Goal: Task Accomplishment & Management: Use online tool/utility

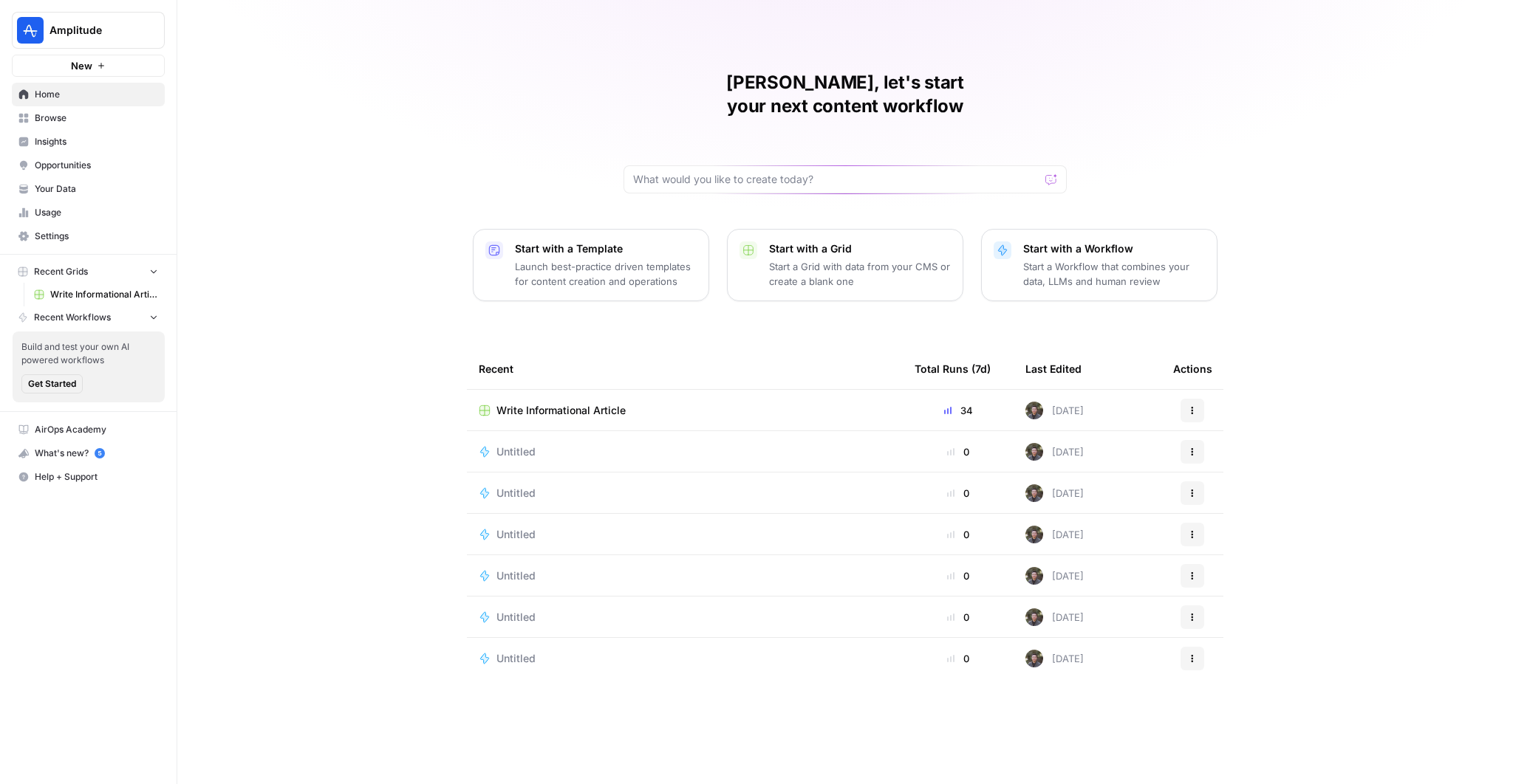
click at [580, 403] on span "Write Informational Article" at bounding box center [561, 410] width 130 height 14
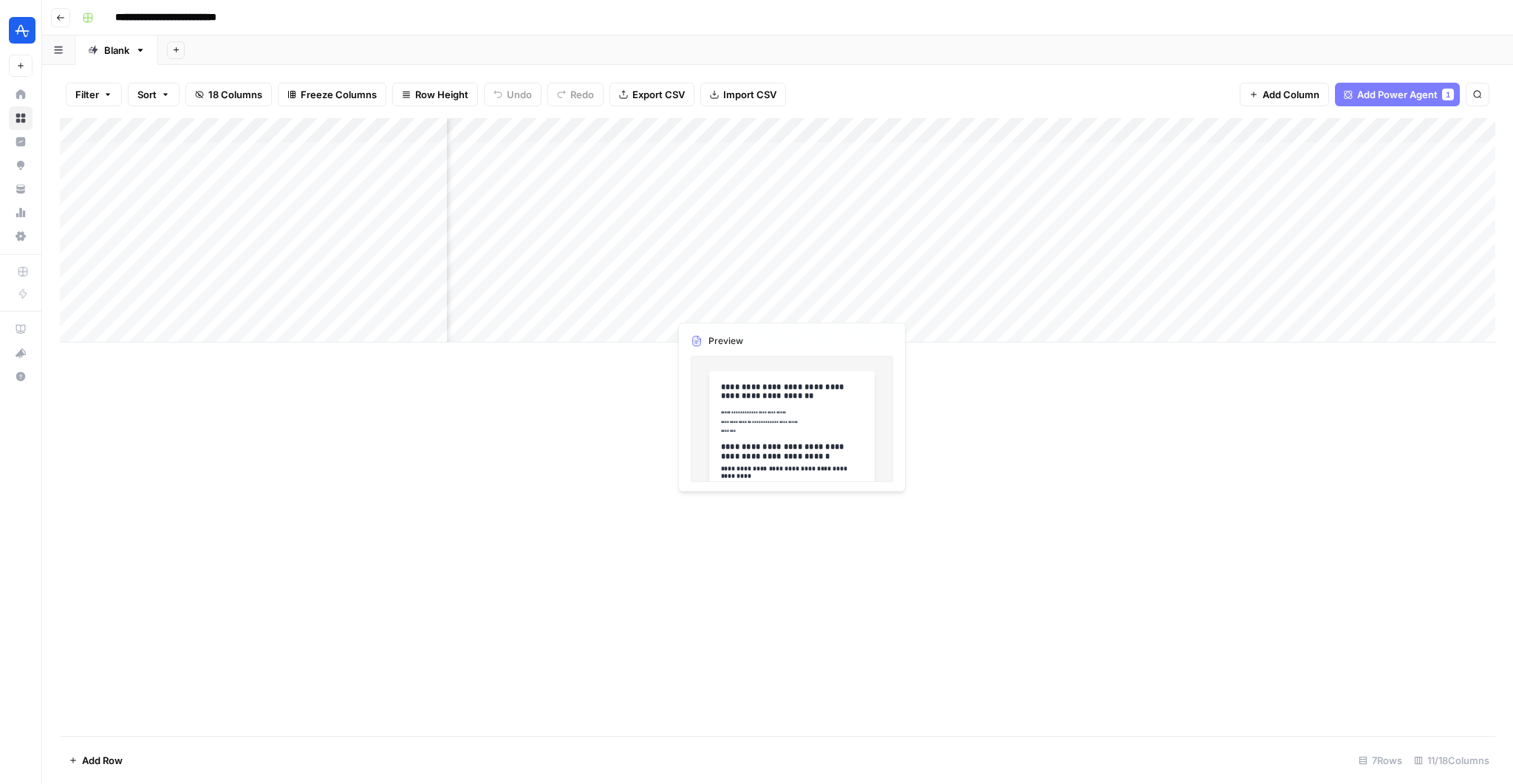
scroll to position [0, 665]
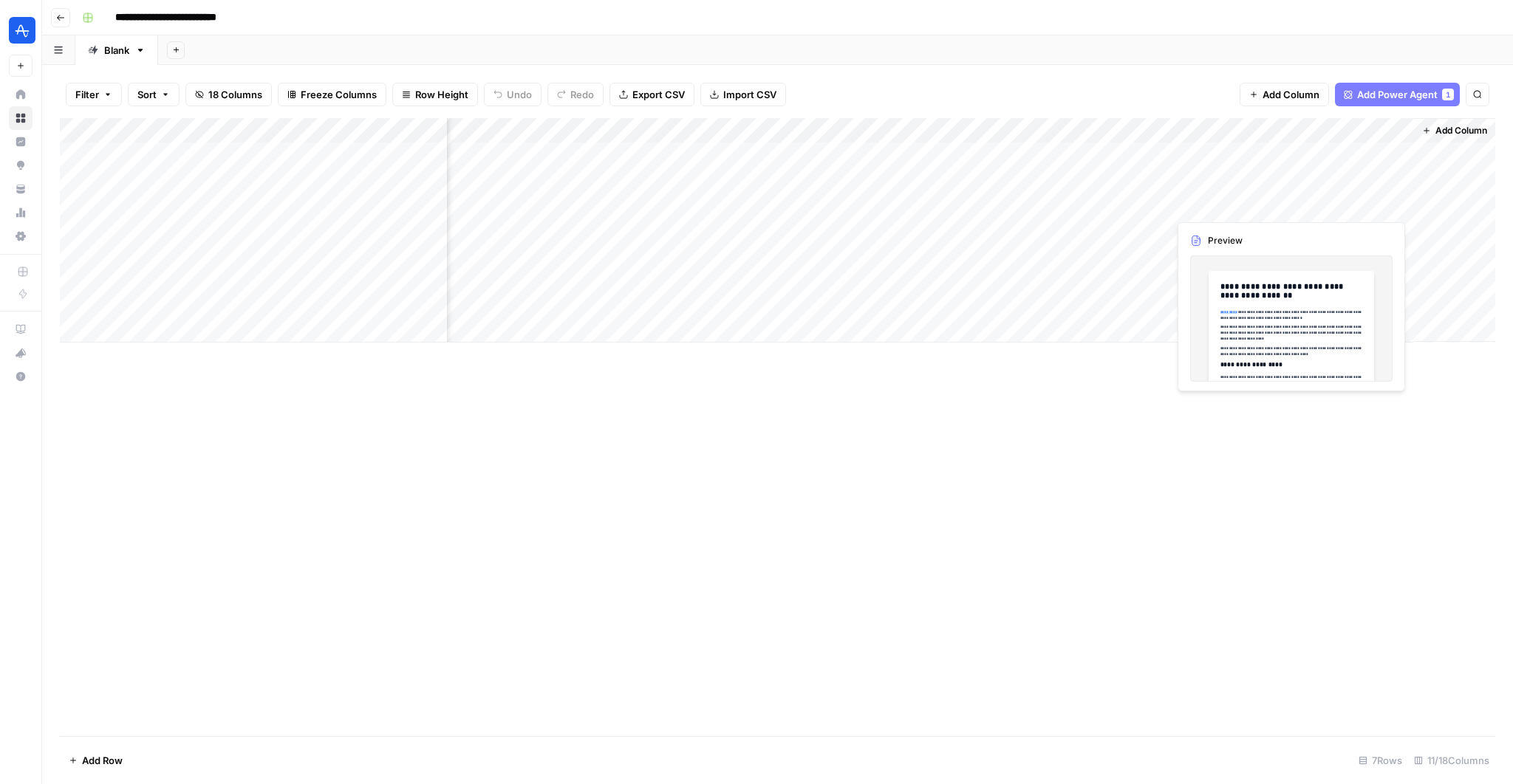
click at [1021, 206] on div "Add Column" at bounding box center [777, 230] width 1435 height 225
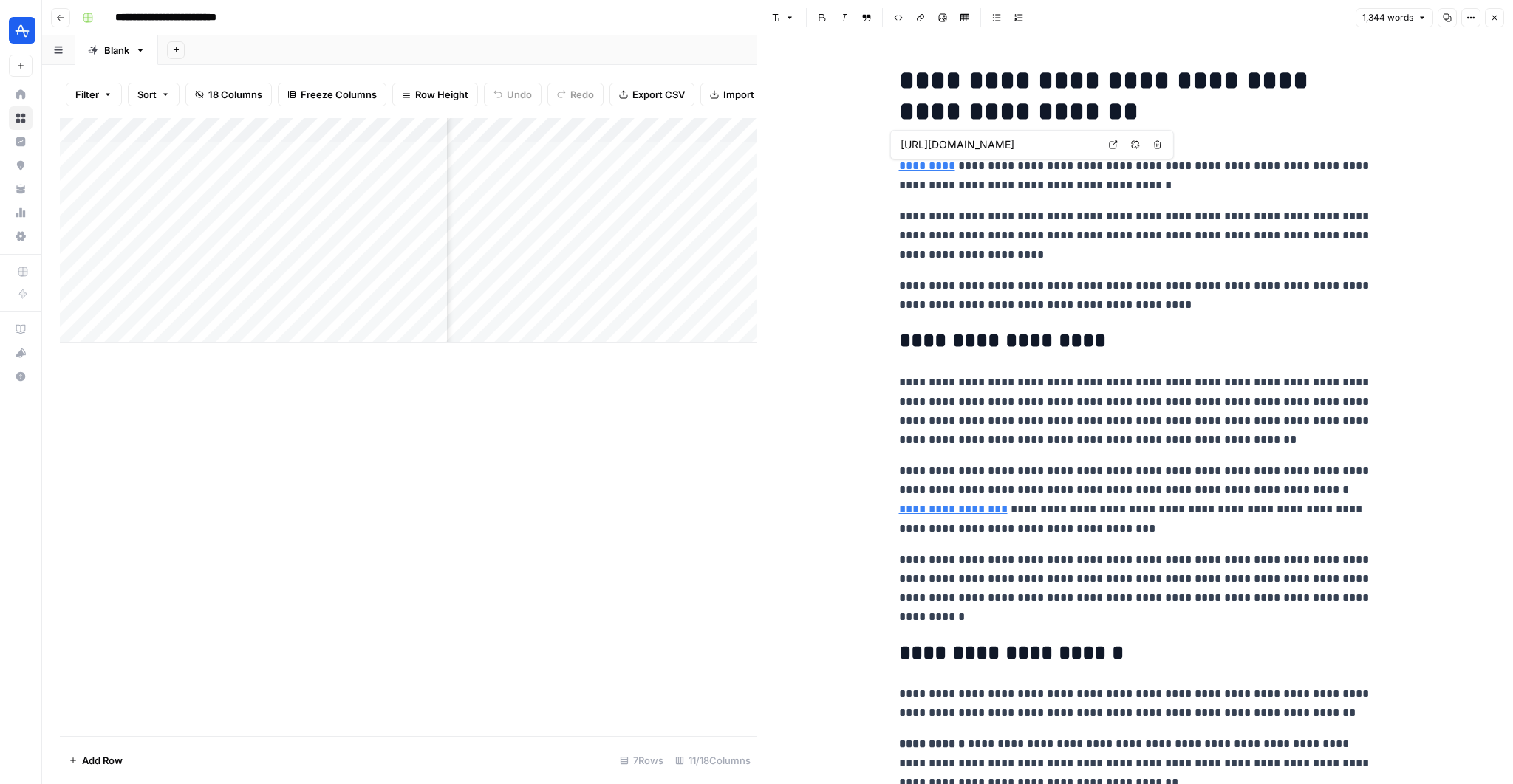
click at [926, 168] on link "*********" at bounding box center [928, 165] width 56 height 11
click at [1021, 149] on link "Open in a new tab" at bounding box center [1113, 144] width 19 height 19
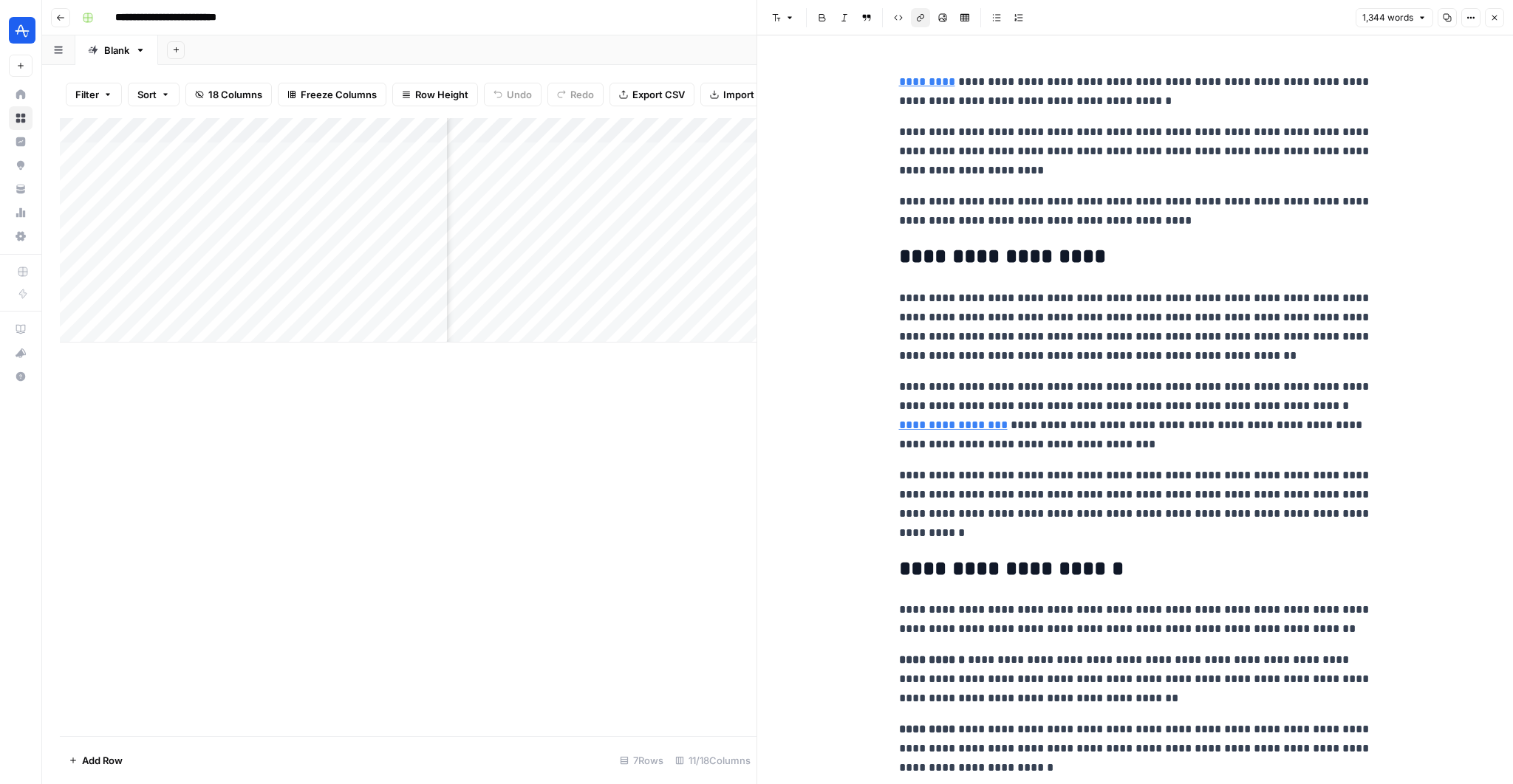
scroll to position [85, 0]
click at [1008, 419] on link "**********" at bounding box center [954, 424] width 108 height 11
click at [1021, 434] on p "**********" at bounding box center [1136, 414] width 473 height 77
click at [1008, 419] on link "**********" at bounding box center [954, 424] width 108 height 11
click at [1021, 383] on icon at bounding box center [1284, 383] width 9 height 9
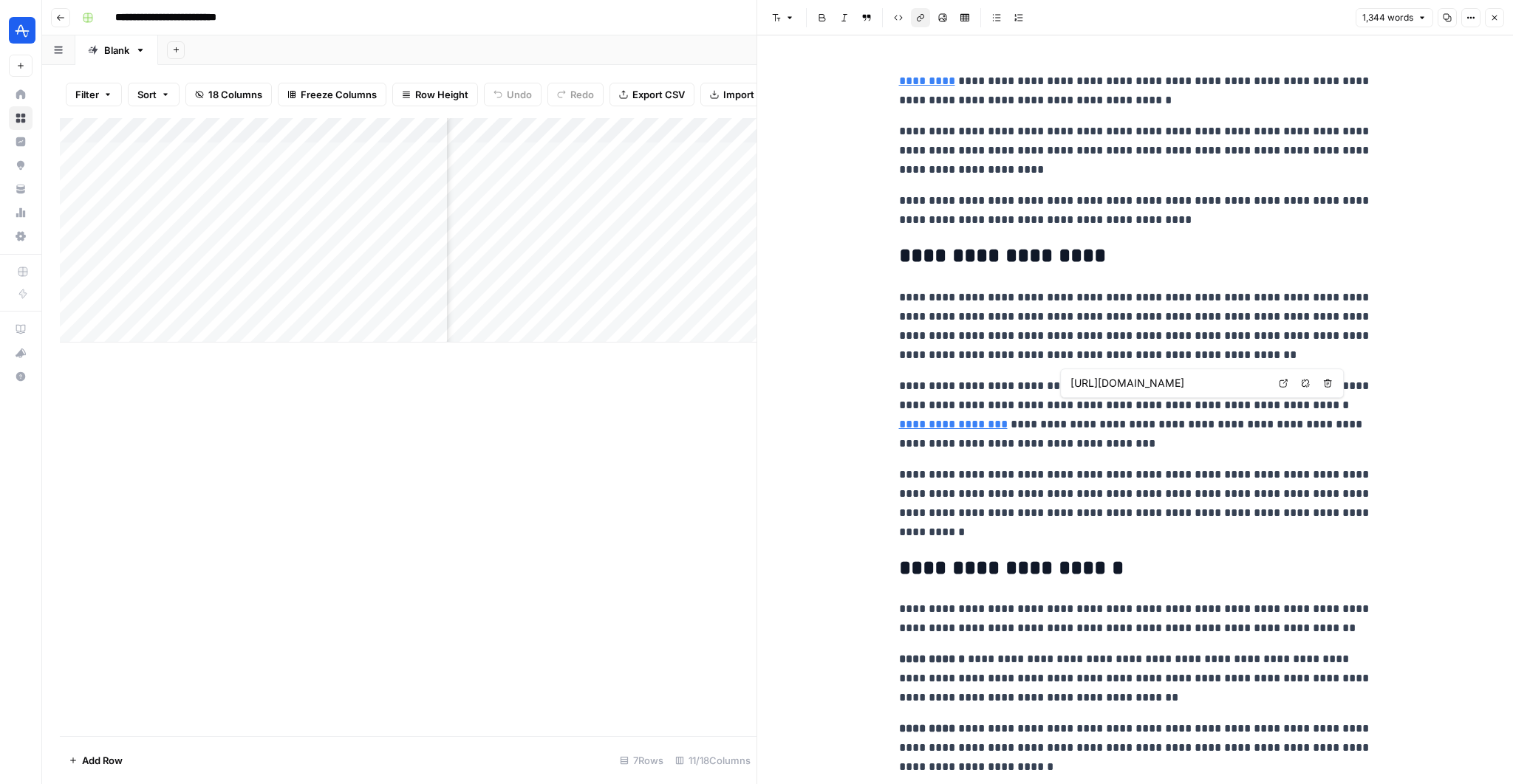
click at [1021, 386] on input "[URL][DOMAIN_NAME]" at bounding box center [1169, 382] width 197 height 14
click at [1021, 387] on input "[URL][DOMAIN_NAME]" at bounding box center [1169, 382] width 197 height 14
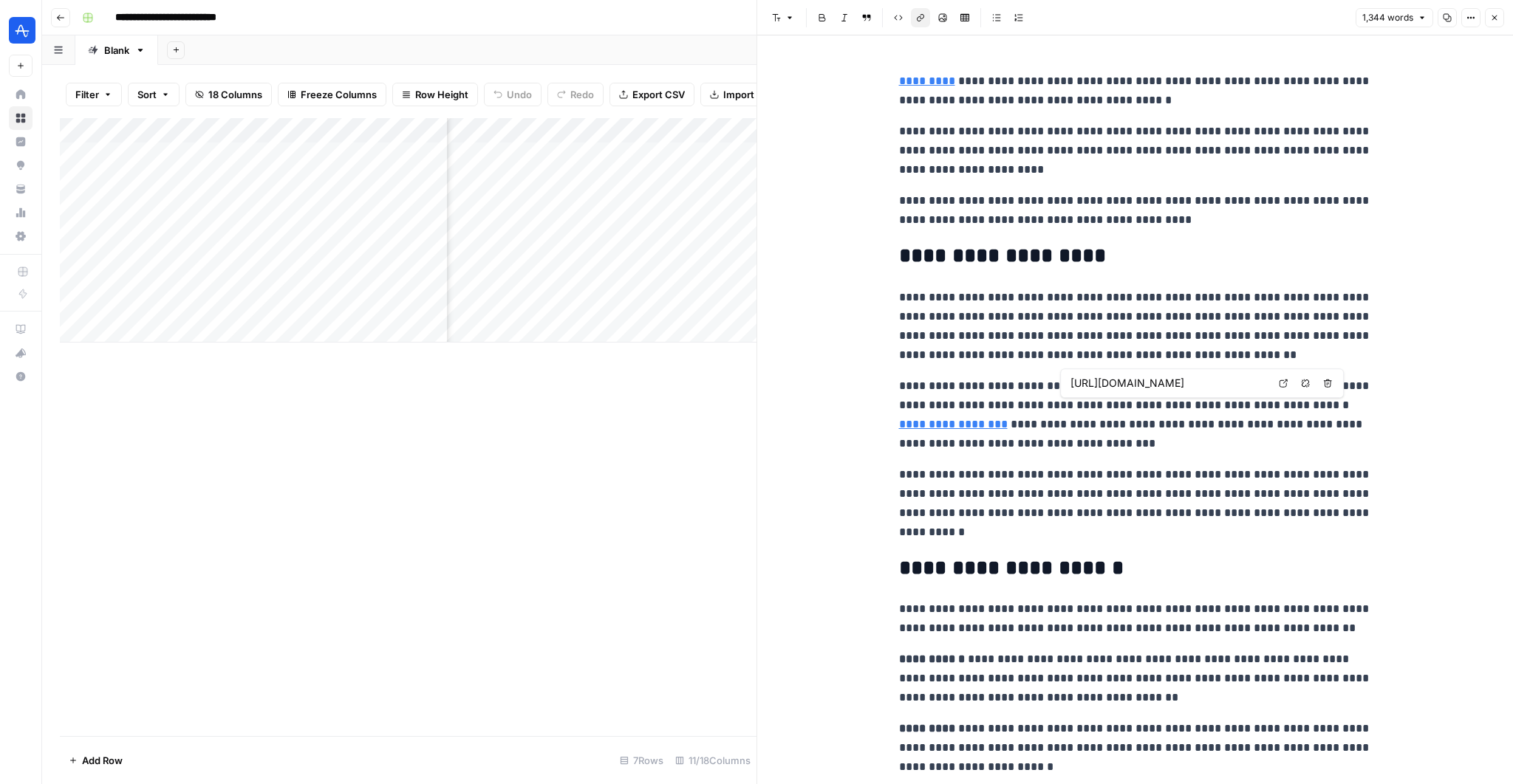
click at [1021, 468] on p "**********" at bounding box center [1136, 504] width 473 height 77
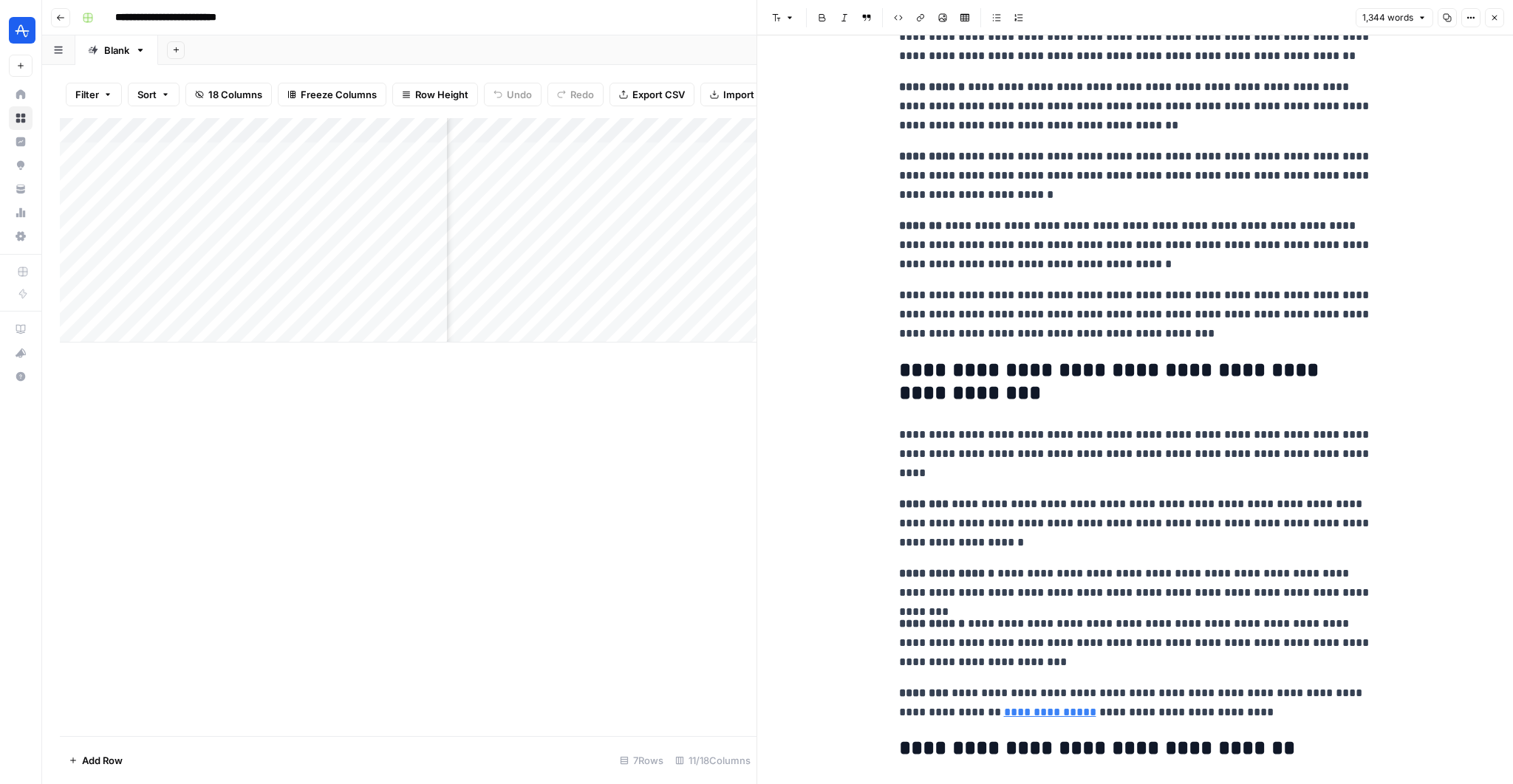
scroll to position [667, 0]
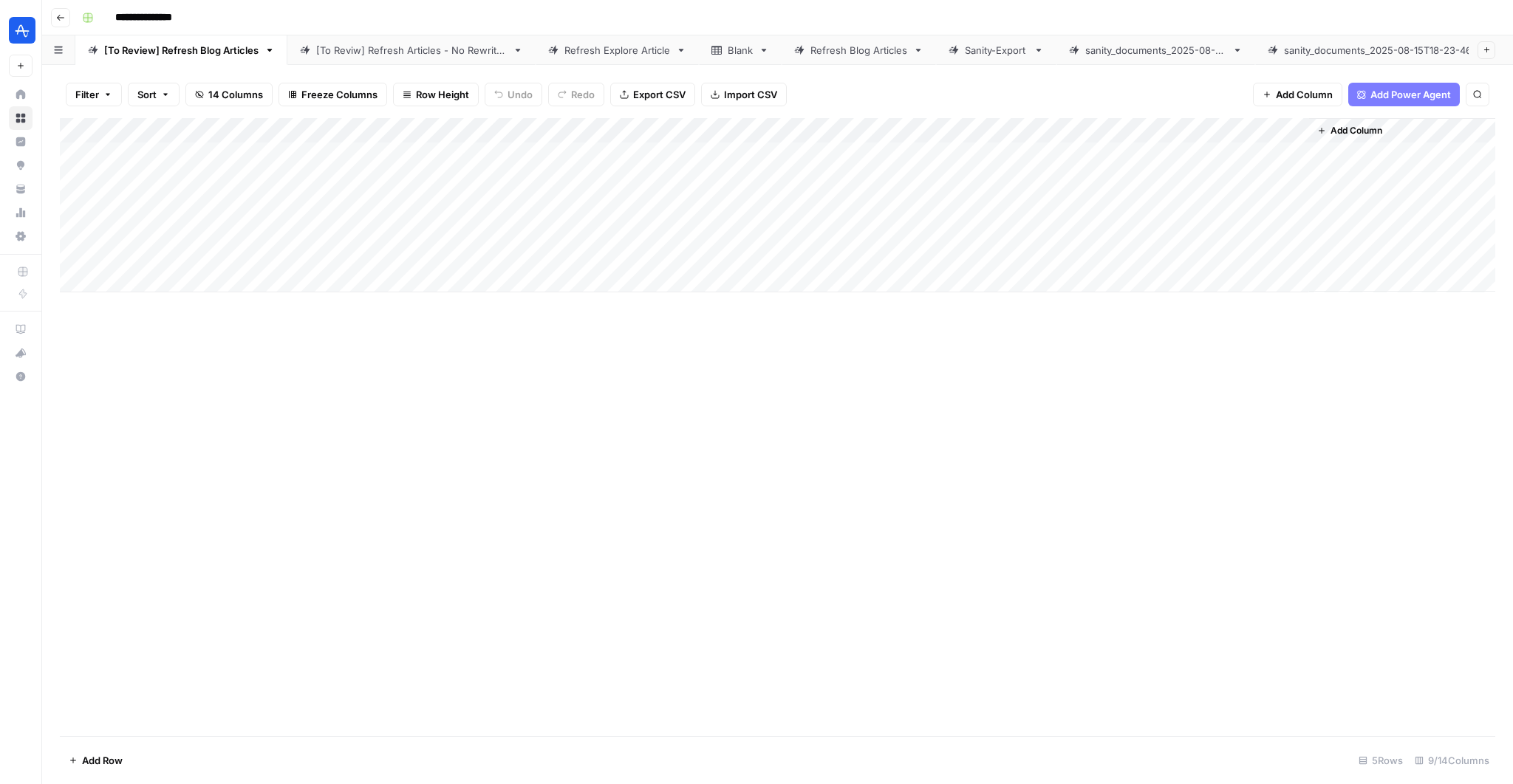
click at [401, 43] on div "[To Reviw] Refresh Articles - No Rewrites" at bounding box center [412, 50] width 191 height 14
click at [223, 53] on div "[To Review] Refresh Blog Articles" at bounding box center [181, 50] width 155 height 14
click at [688, 711] on div "Add Column" at bounding box center [777, 427] width 1435 height 618
click at [1273, 155] on div "Add Column" at bounding box center [777, 205] width 1435 height 174
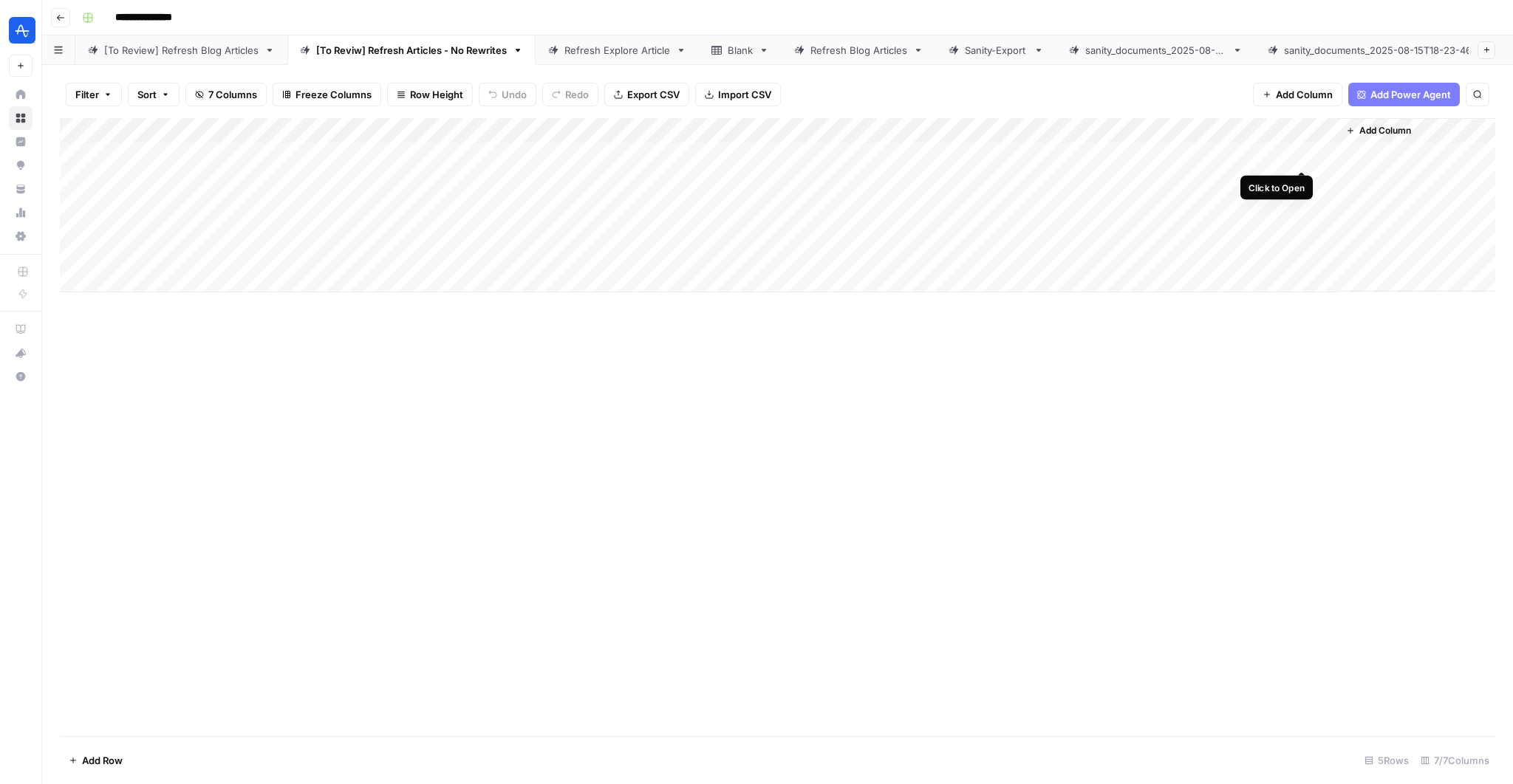
click at [1309, 152] on div "Add Column" at bounding box center [777, 205] width 1435 height 174
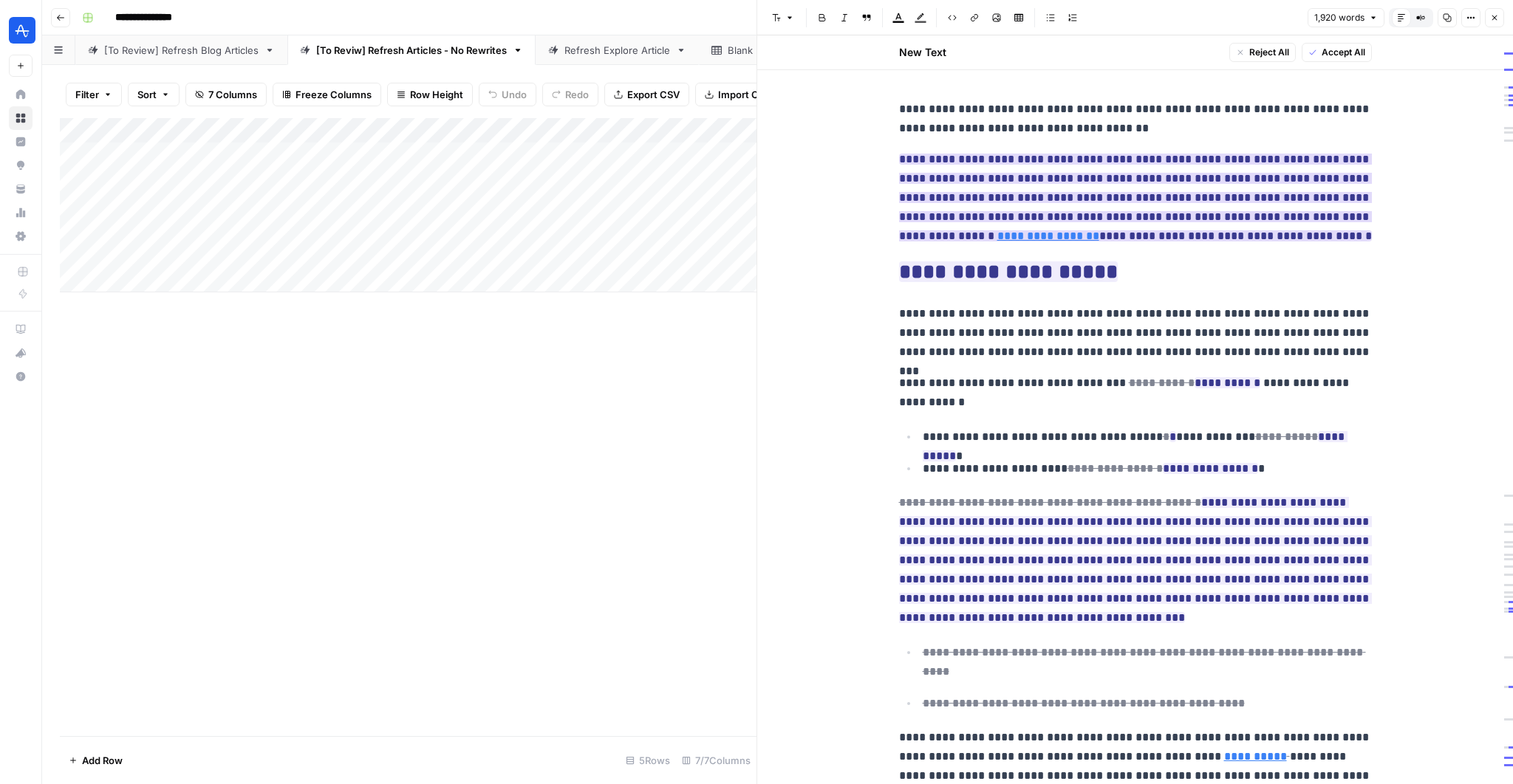
click at [1111, 159] on ins "**********" at bounding box center [1136, 197] width 473 height 88
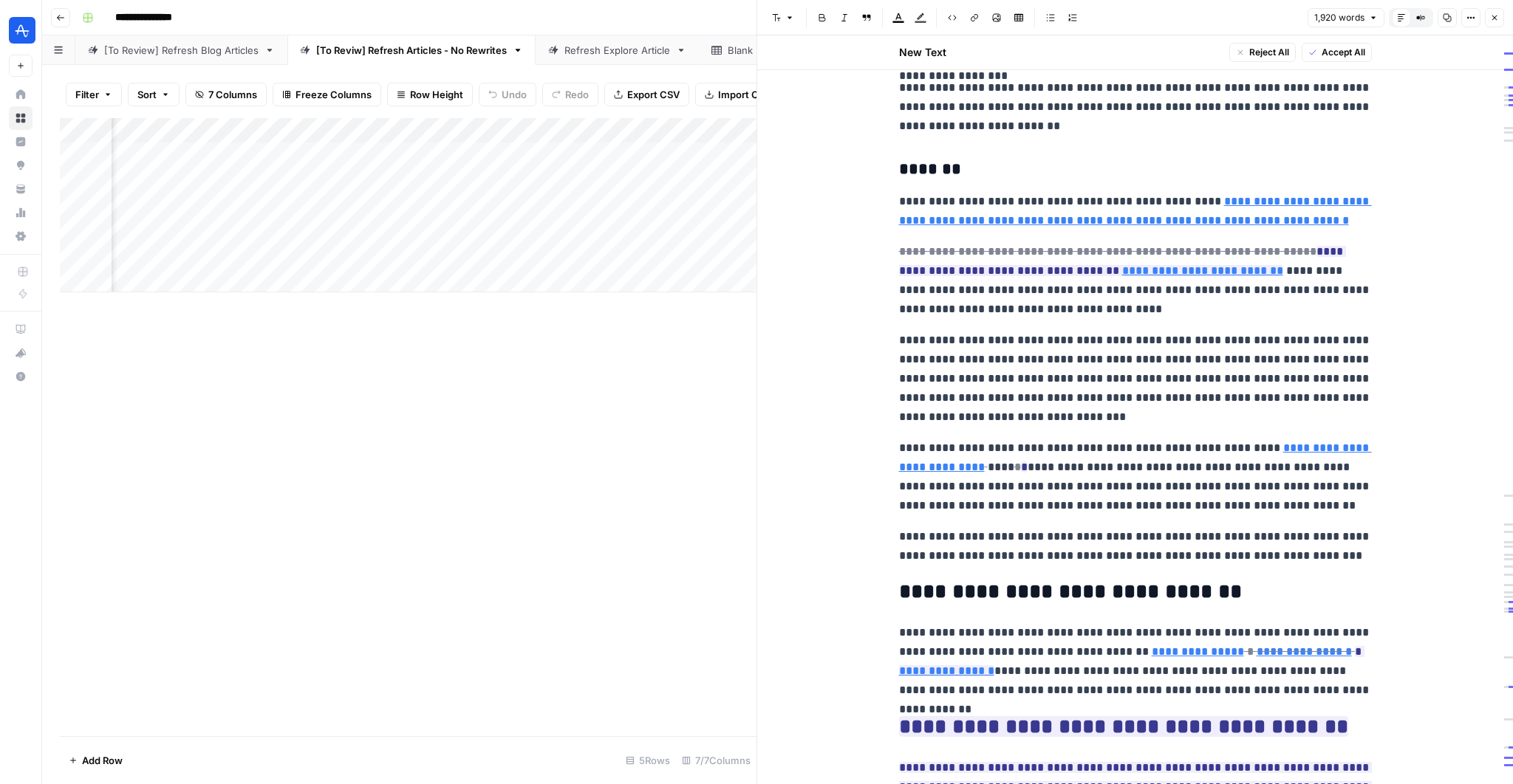
scroll to position [0, 181]
click at [505, 148] on div "Add Column" at bounding box center [409, 205] width 697 height 174
click at [553, 154] on div "Add Column" at bounding box center [409, 205] width 697 height 174
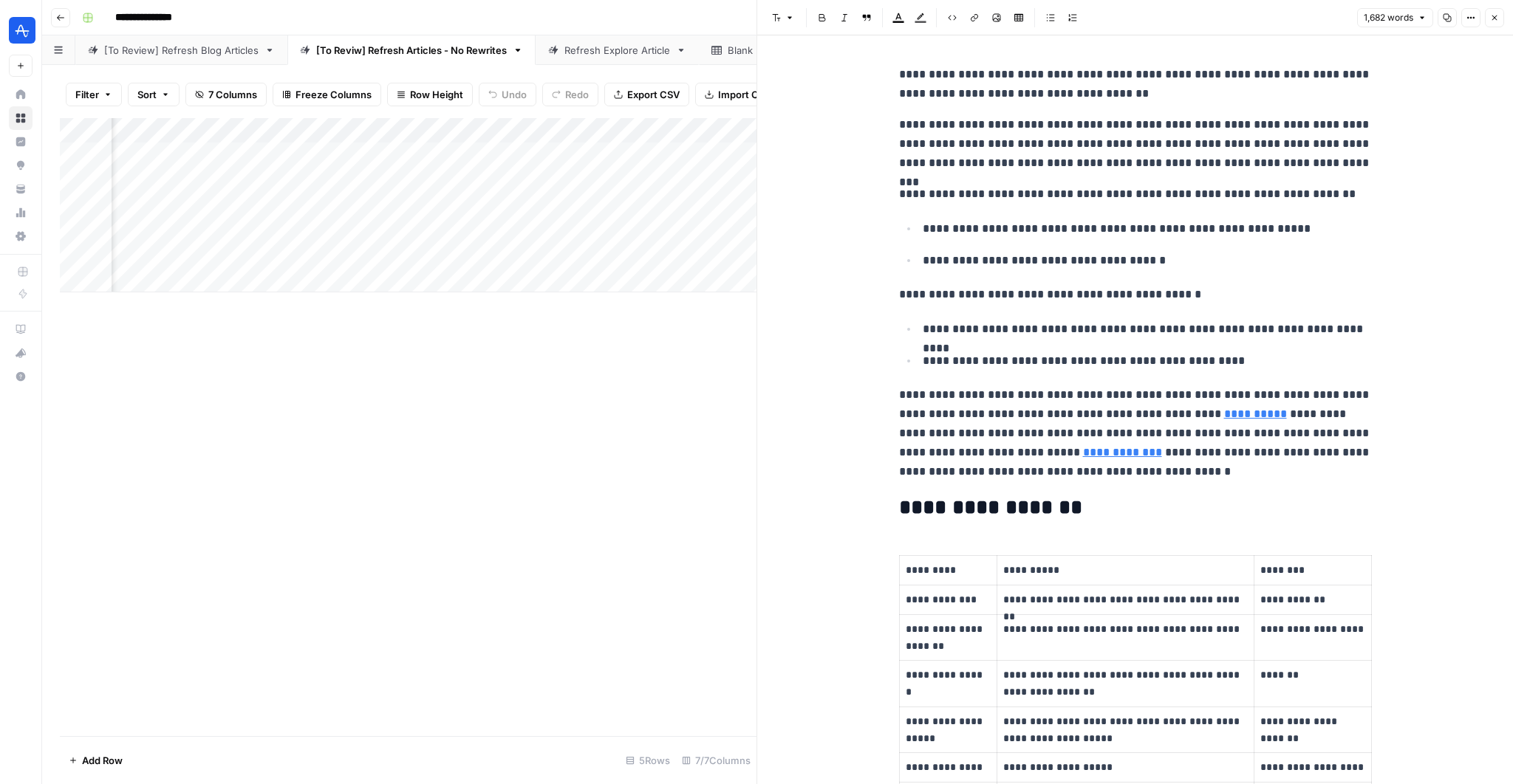
scroll to position [0, 663]
click at [470, 149] on div "Add Column" at bounding box center [409, 205] width 697 height 174
click at [519, 152] on div "Add Column" at bounding box center [409, 205] width 697 height 174
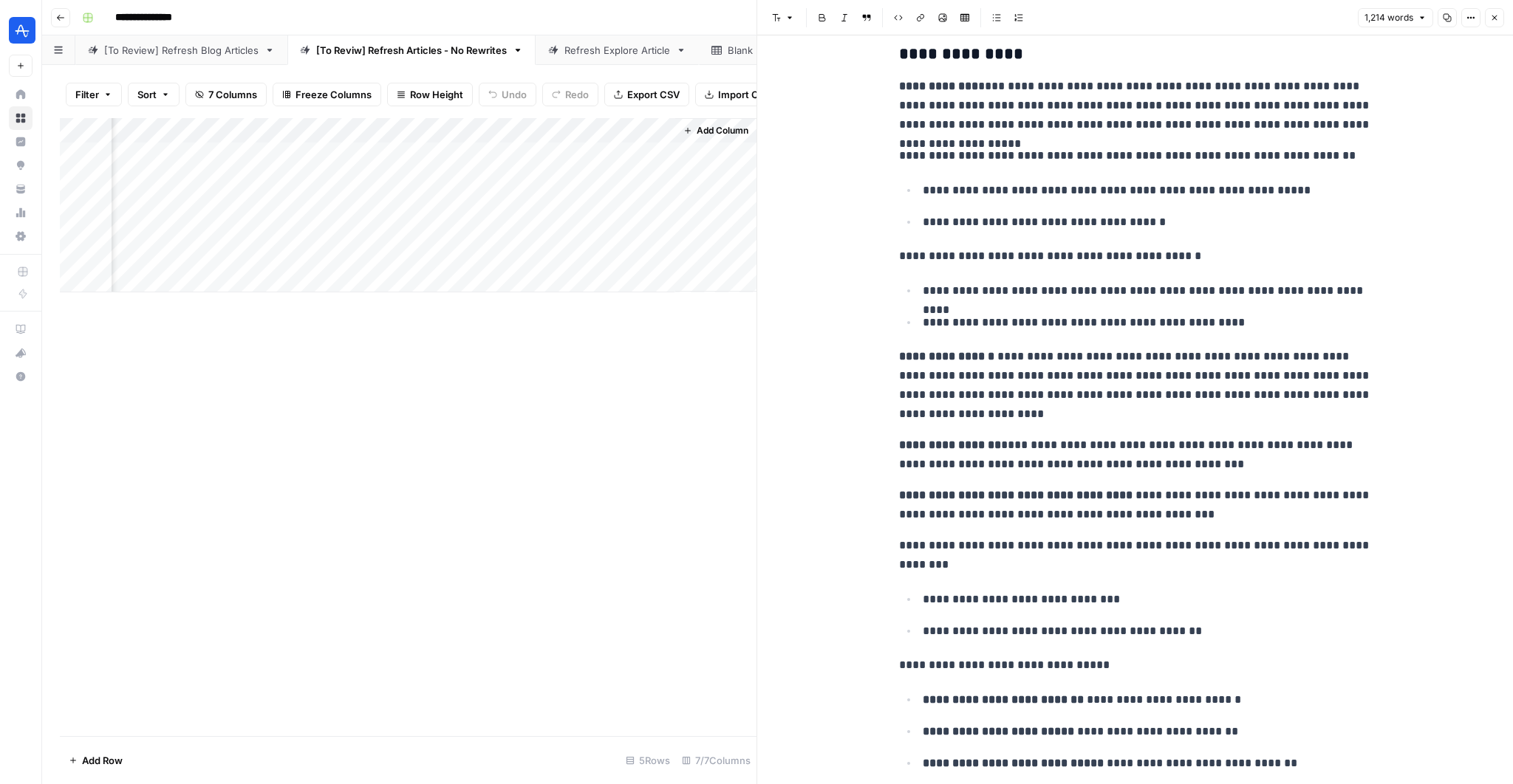
scroll to position [3, 0]
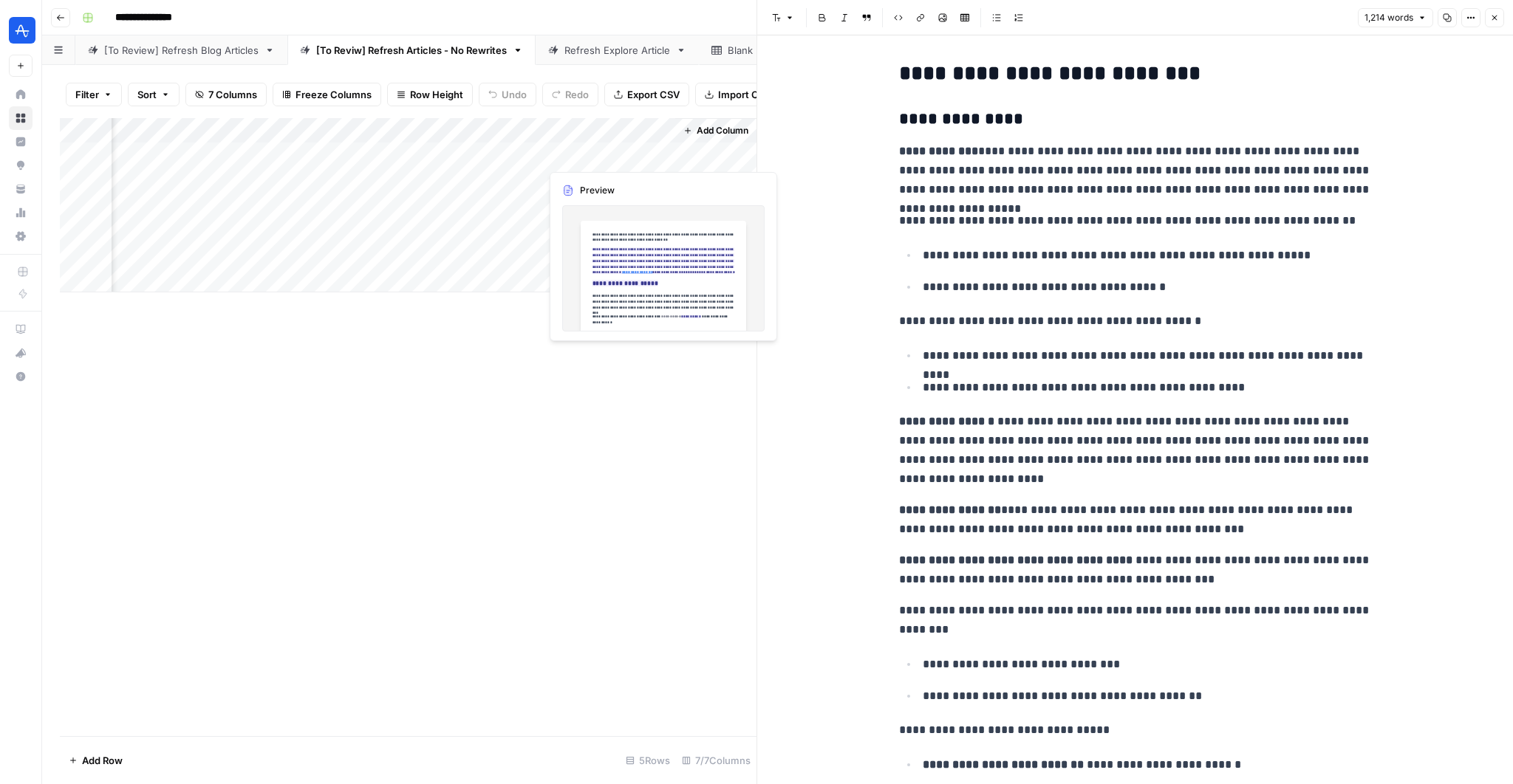
click at [643, 158] on div "Add Column" at bounding box center [409, 205] width 697 height 174
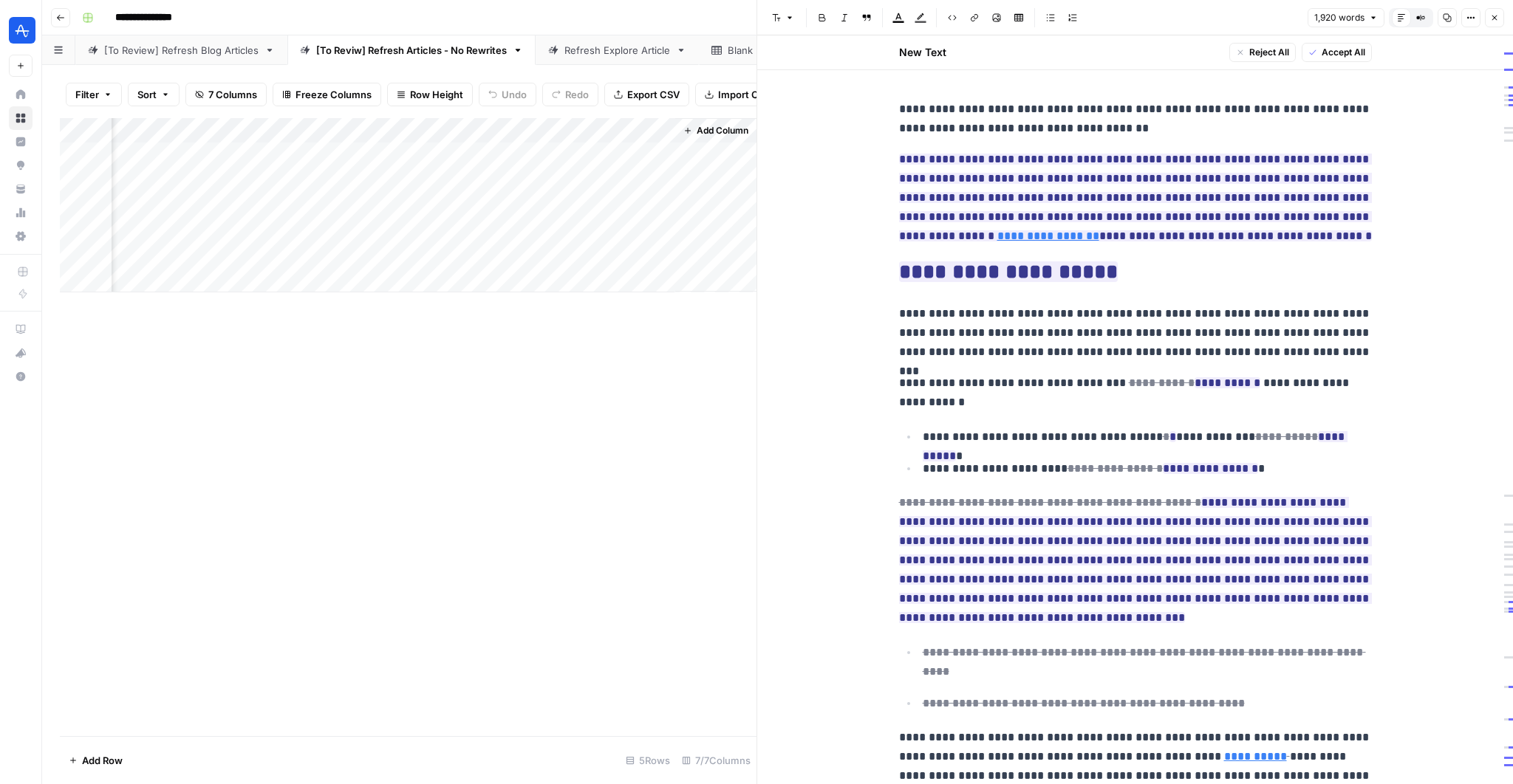
click at [518, 156] on div "Add Column" at bounding box center [409, 205] width 697 height 174
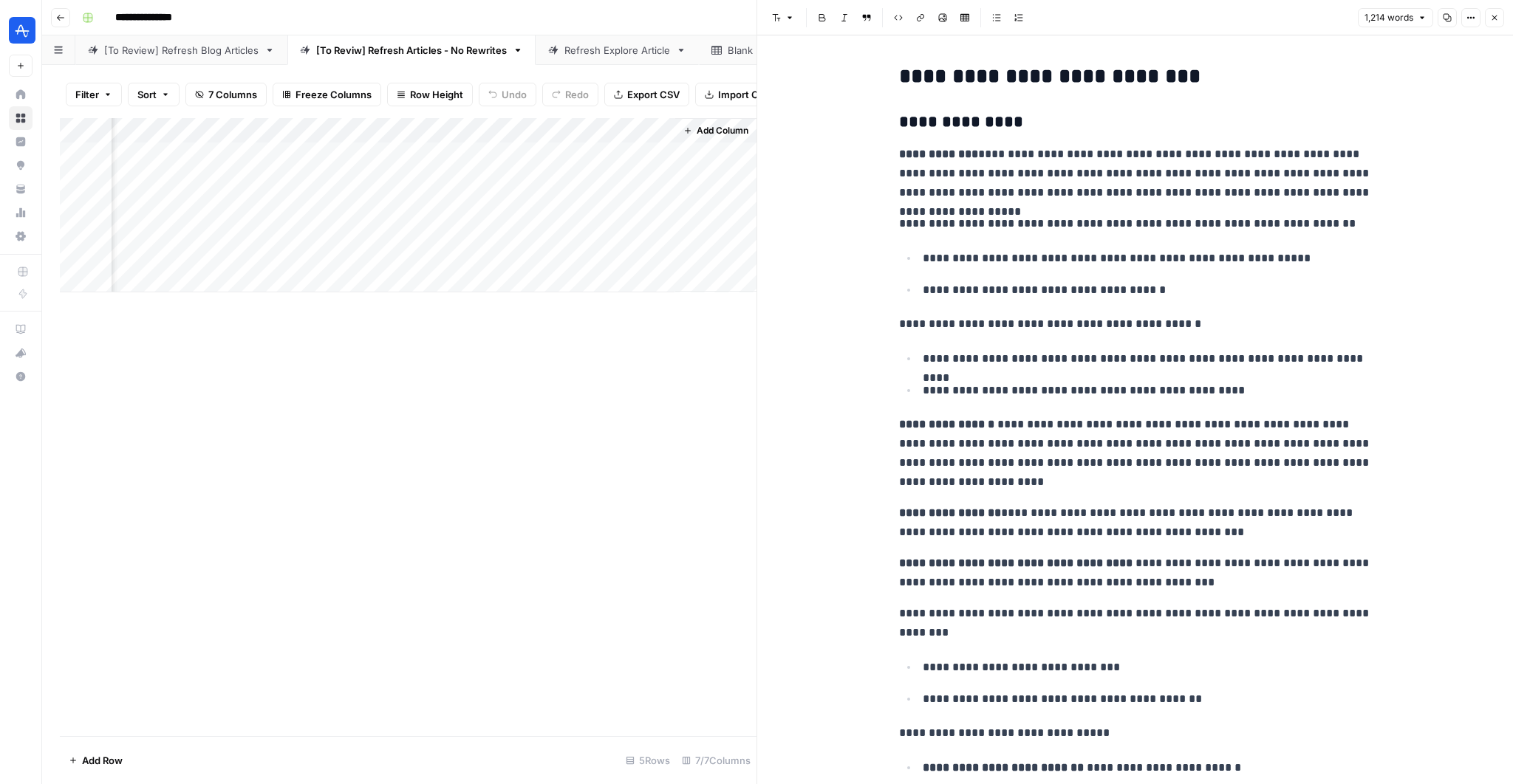
click at [643, 155] on div "Add Column" at bounding box center [409, 205] width 697 height 174
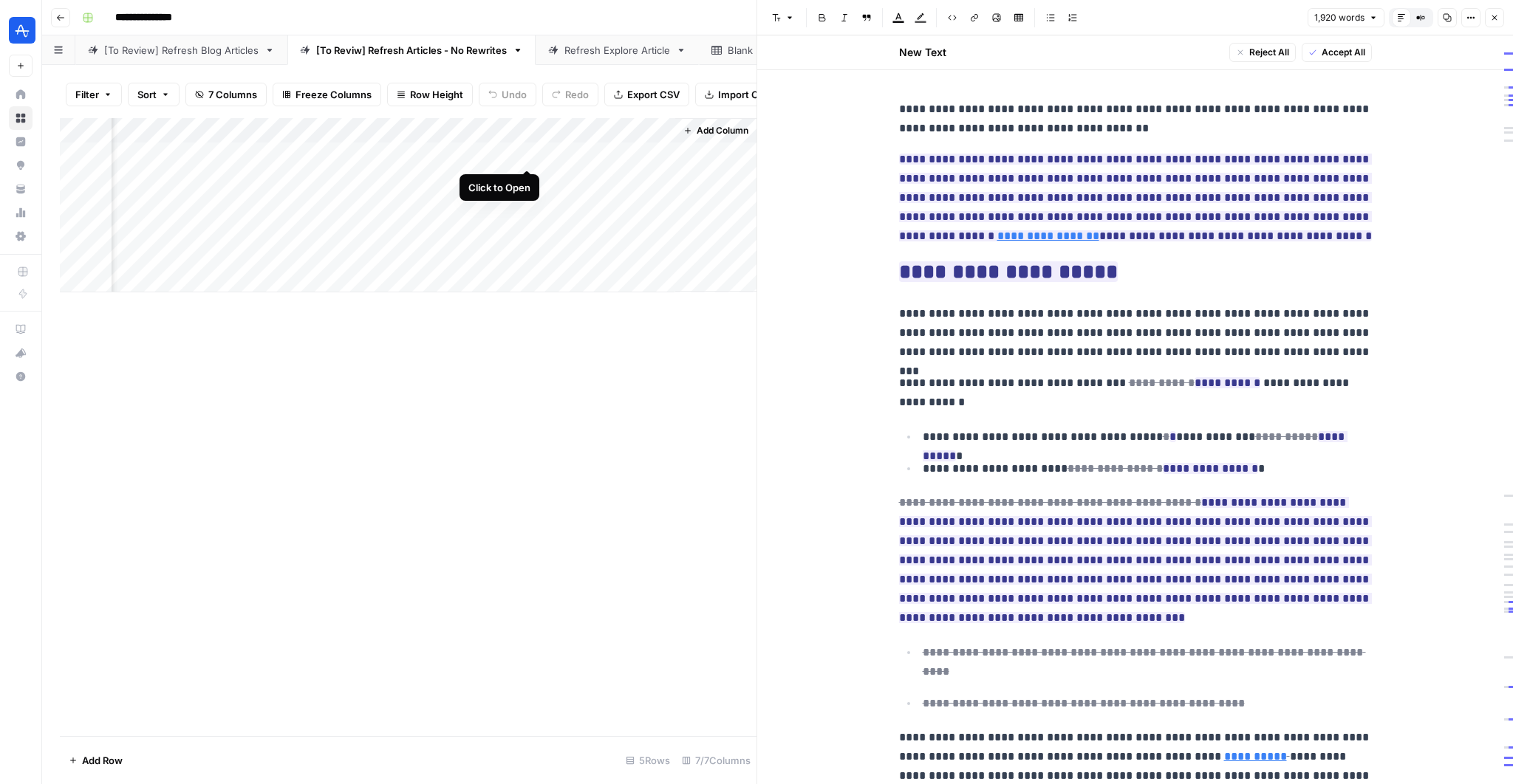
click at [524, 155] on div "Add Column" at bounding box center [409, 205] width 697 height 174
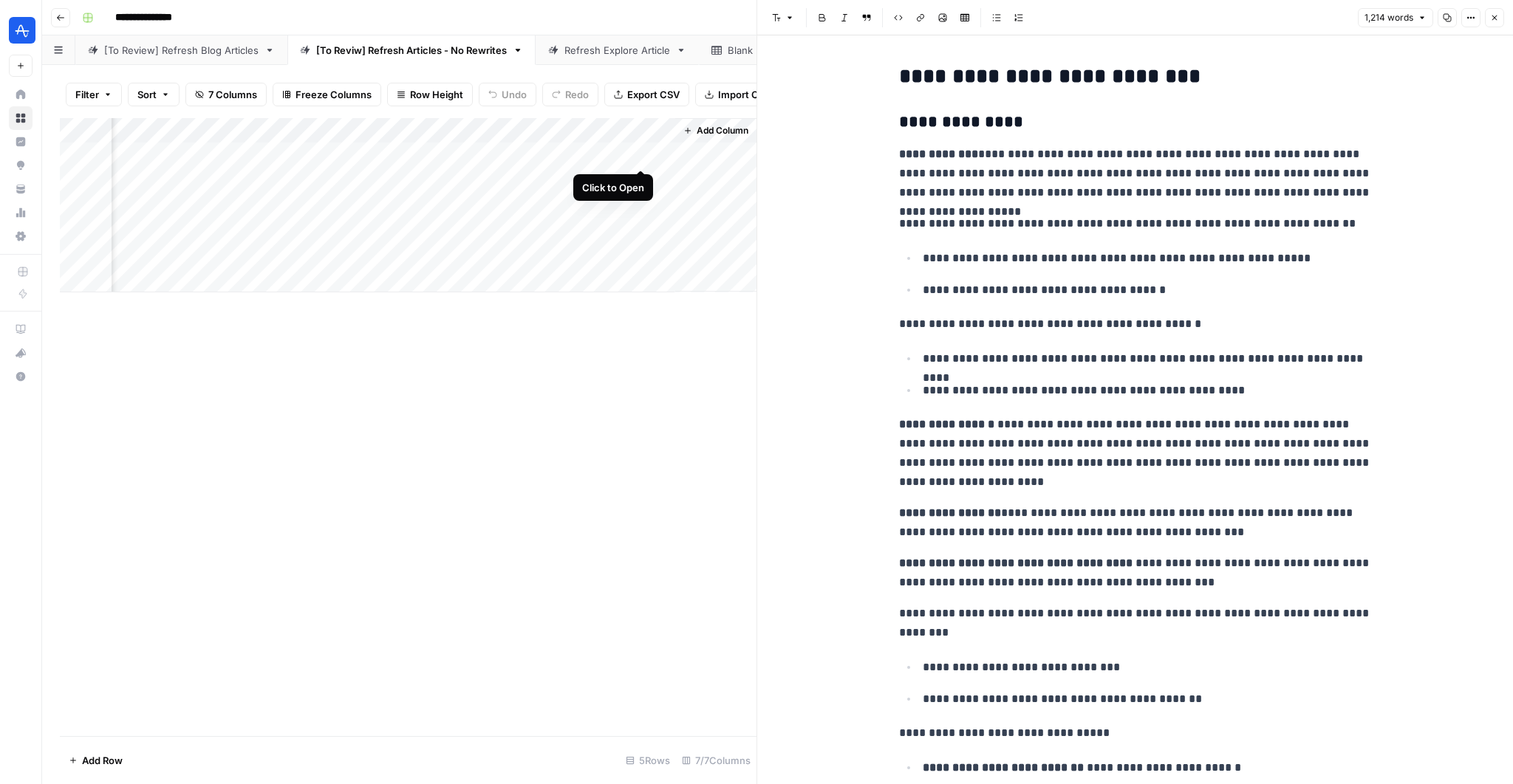
click at [639, 156] on div "Add Column" at bounding box center [409, 205] width 697 height 174
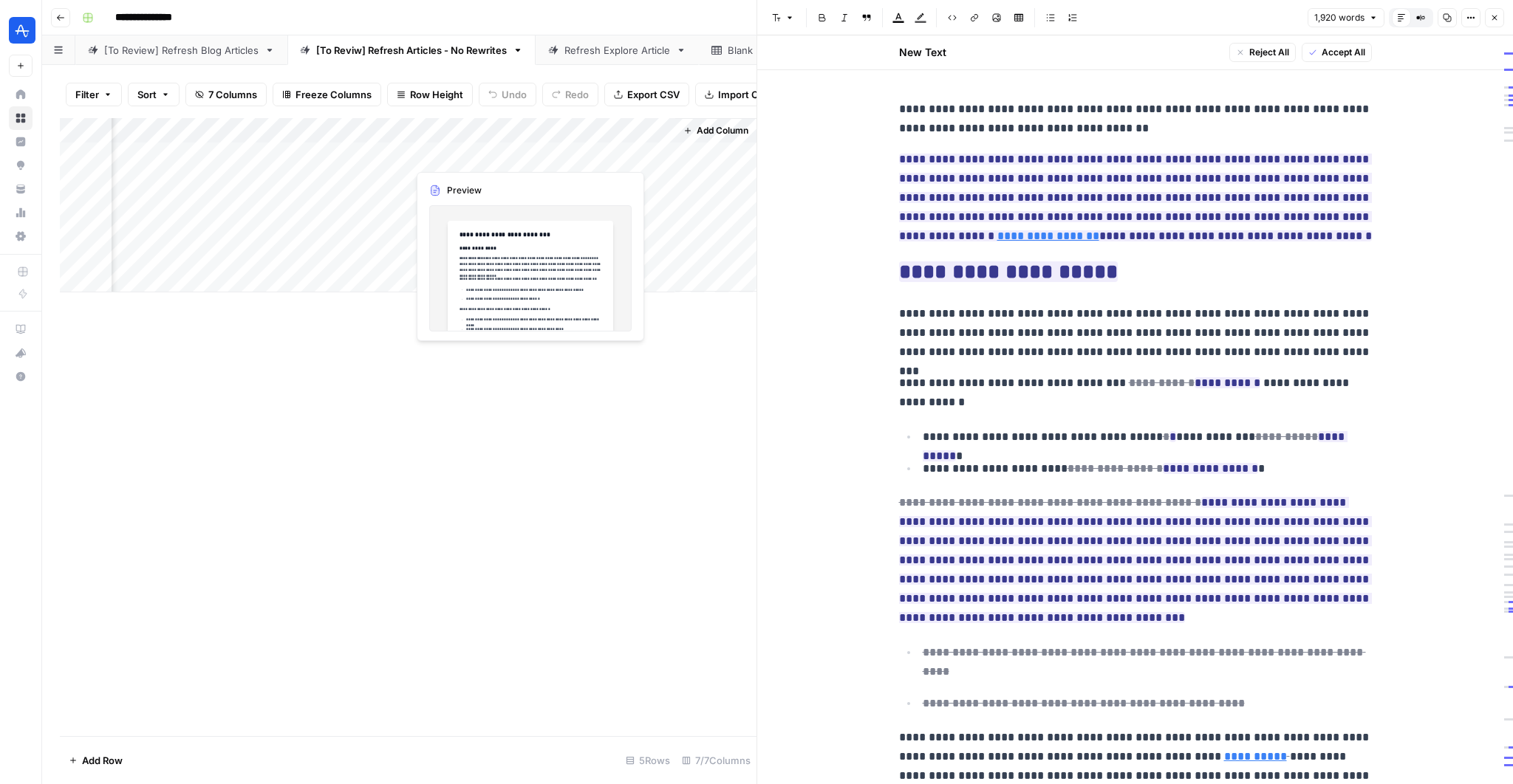
click at [520, 157] on div "Add Column" at bounding box center [409, 205] width 697 height 174
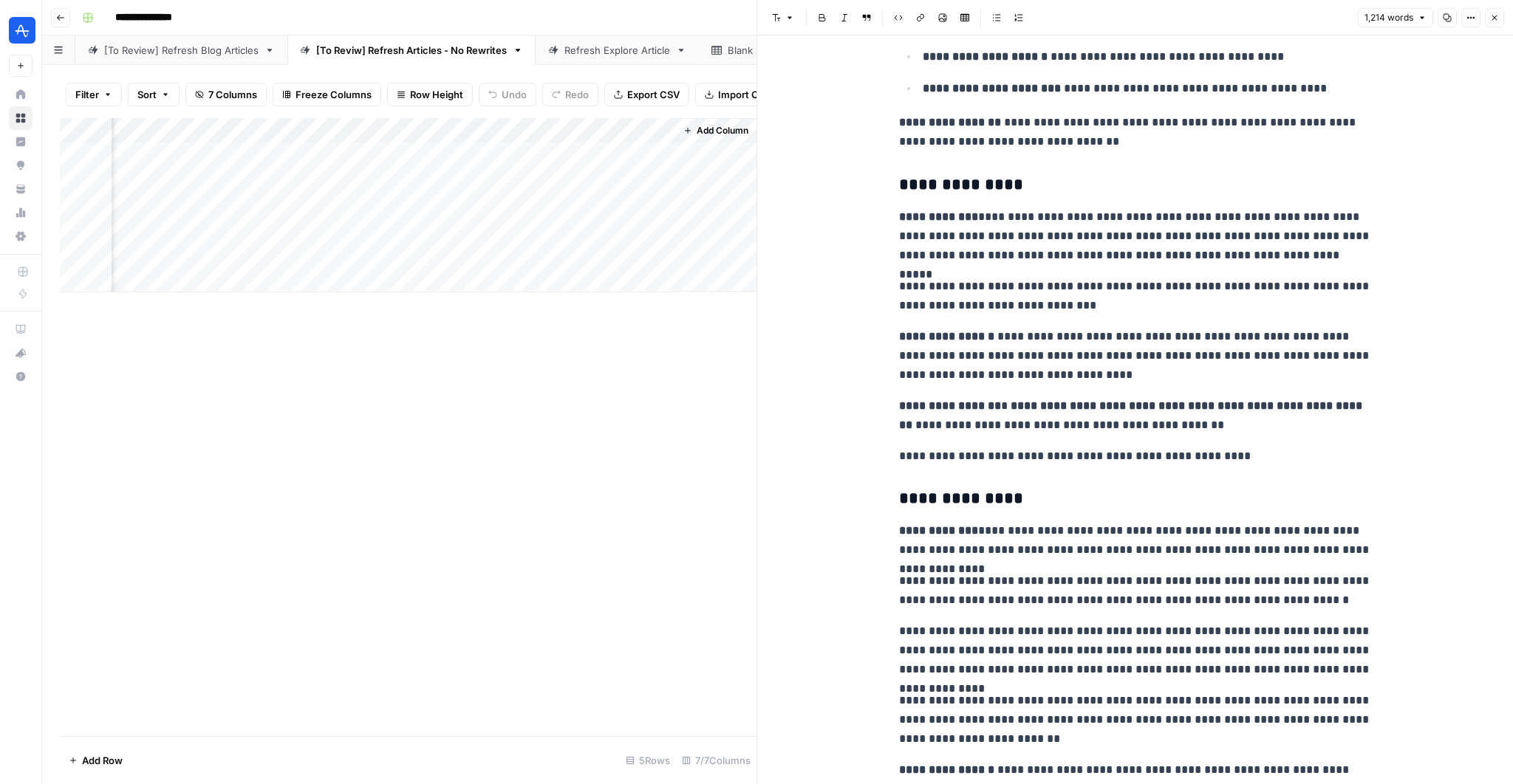
scroll to position [1367, 0]
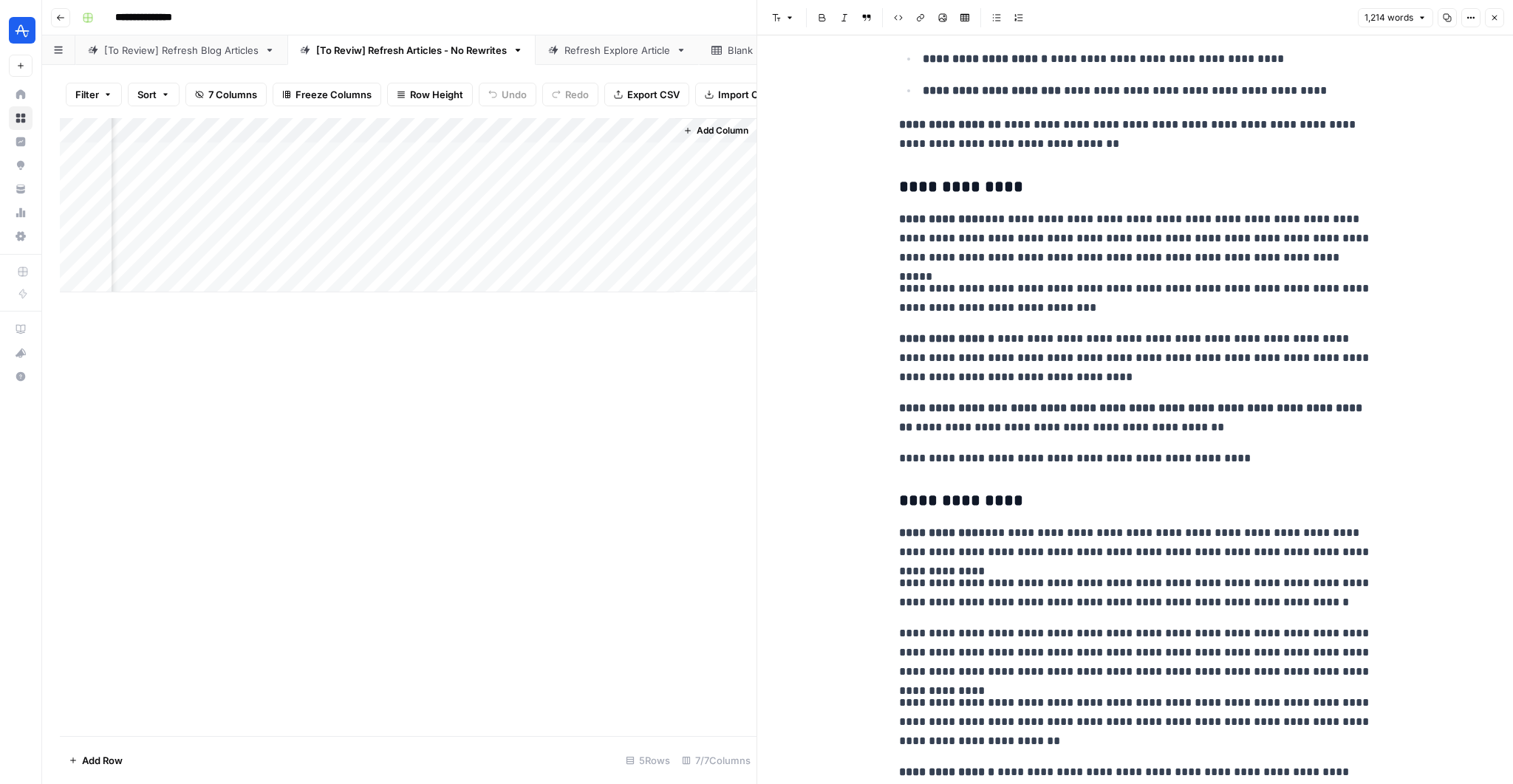
click at [639, 156] on div "Add Column" at bounding box center [409, 205] width 697 height 174
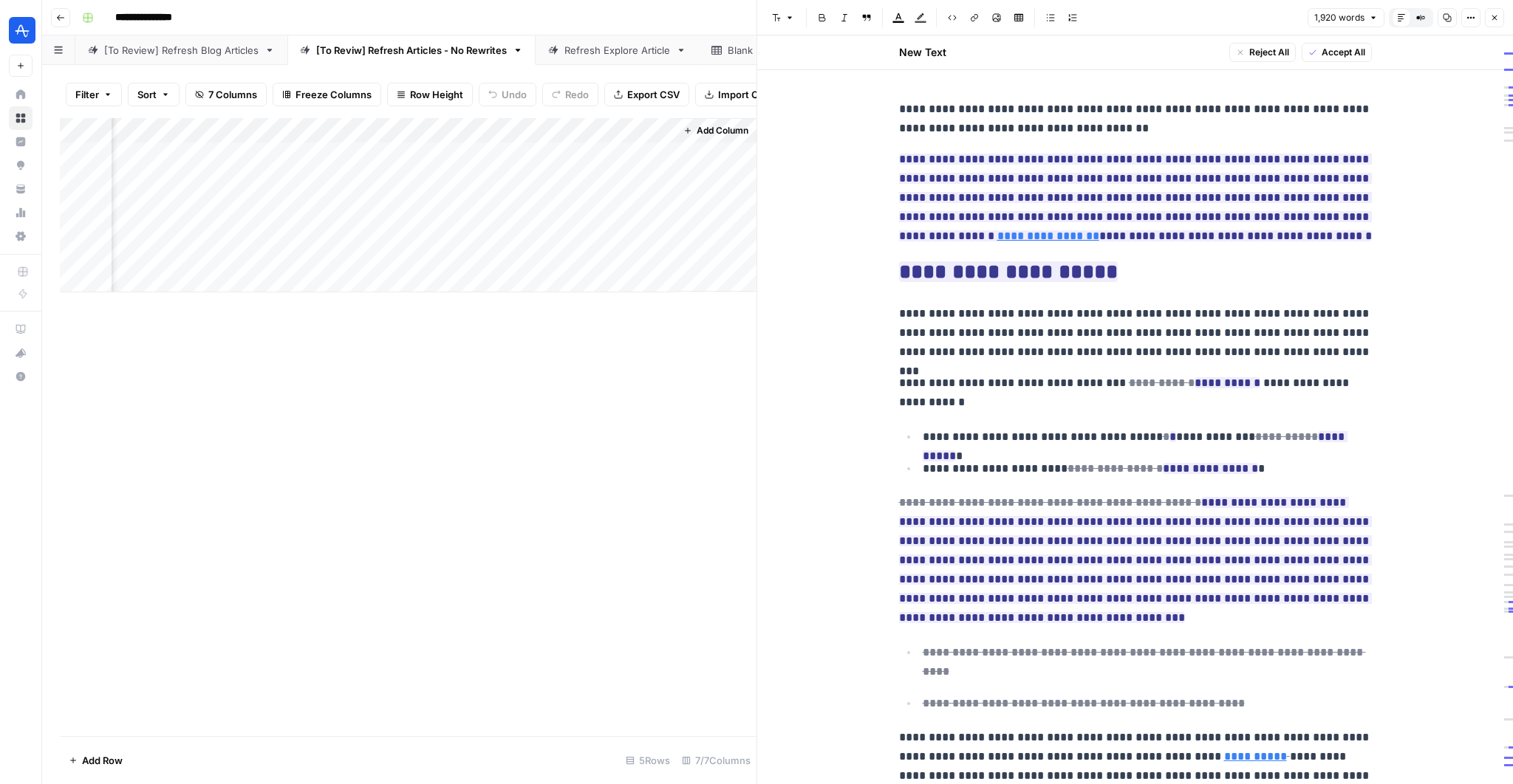
click at [204, 52] on div "[To Review] Refresh Blog Articles" at bounding box center [181, 50] width 155 height 14
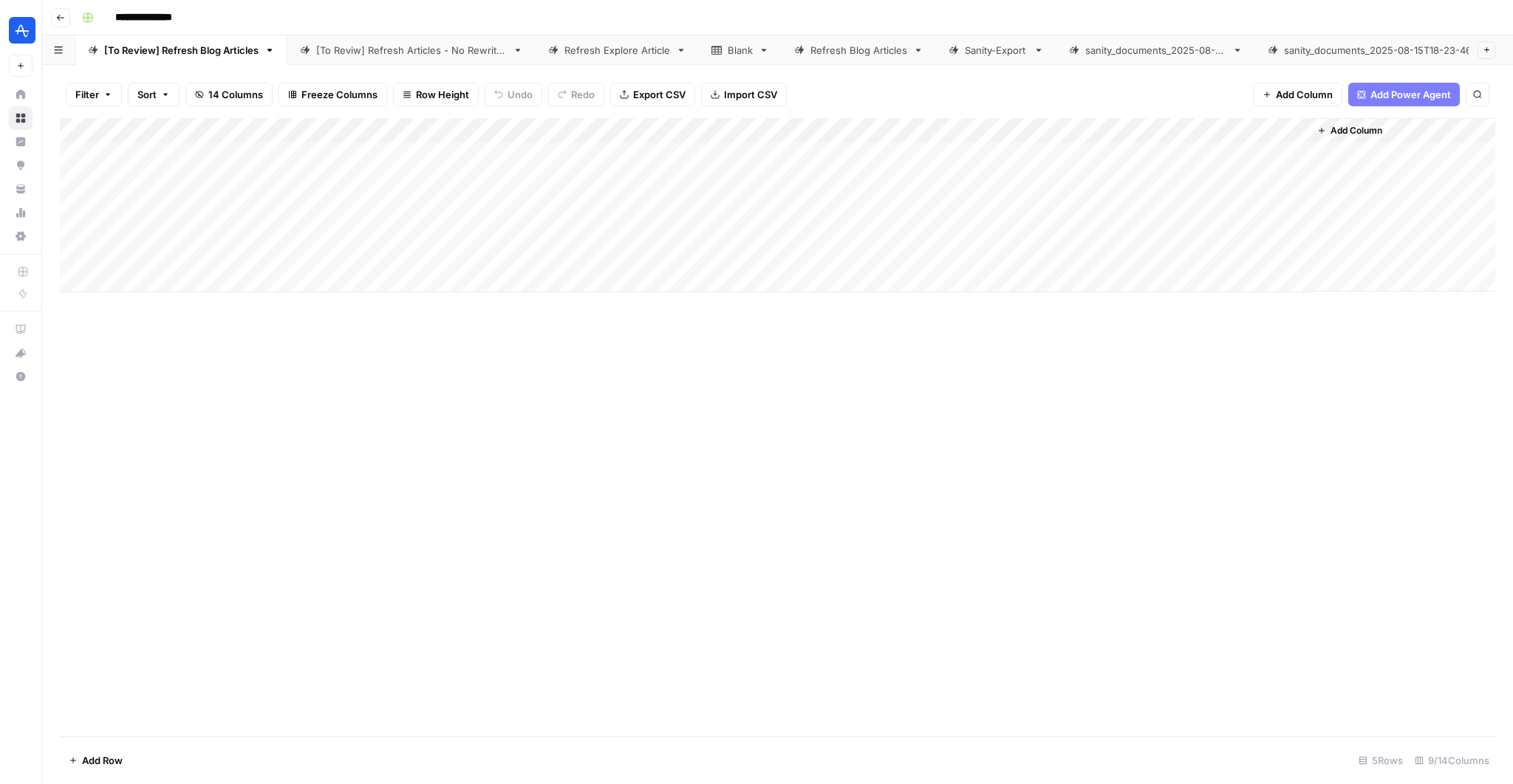
click at [373, 50] on div "[To Reviw] Refresh Articles - No Rewrites" at bounding box center [412, 50] width 191 height 14
